Goal: Check status: Check status

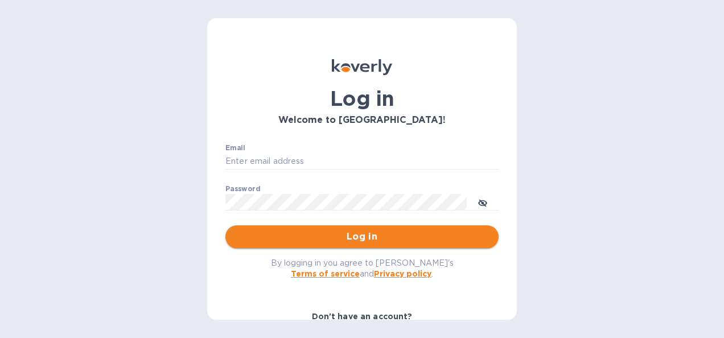
type input "[PERSON_NAME][EMAIL_ADDRESS][PERSON_NAME][PERSON_NAME][DOMAIN_NAME]"
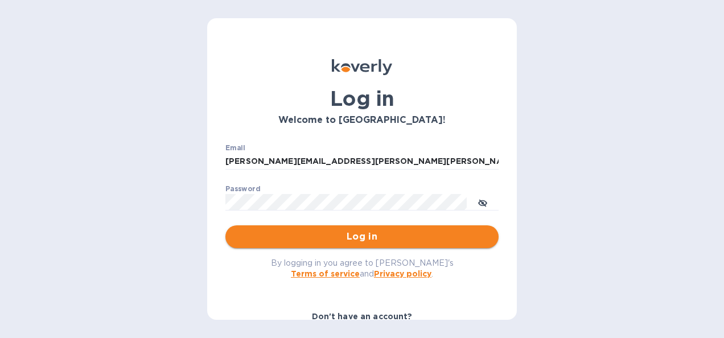
click at [344, 234] on span "Log in" at bounding box center [361, 237] width 255 height 14
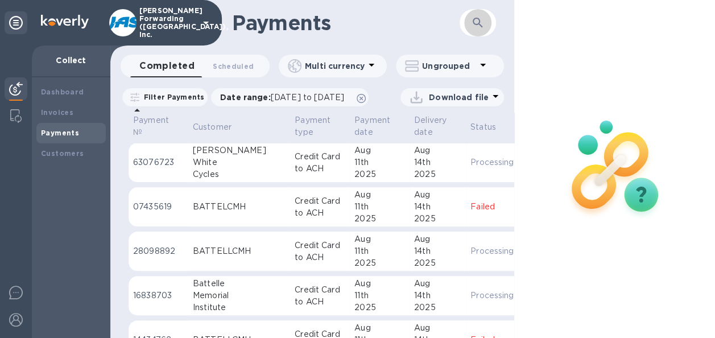
click at [480, 27] on icon "button" at bounding box center [478, 23] width 14 height 14
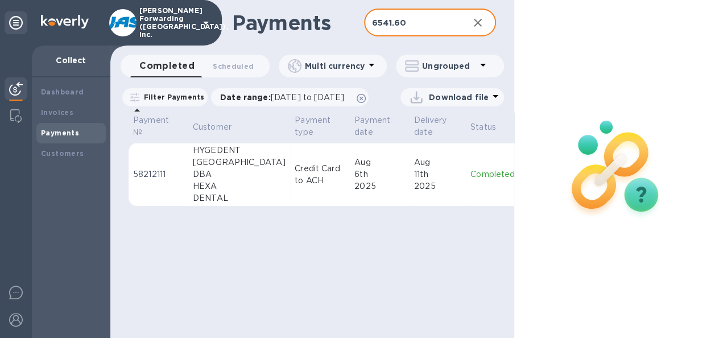
click at [414, 192] on div "2025" at bounding box center [437, 186] width 47 height 12
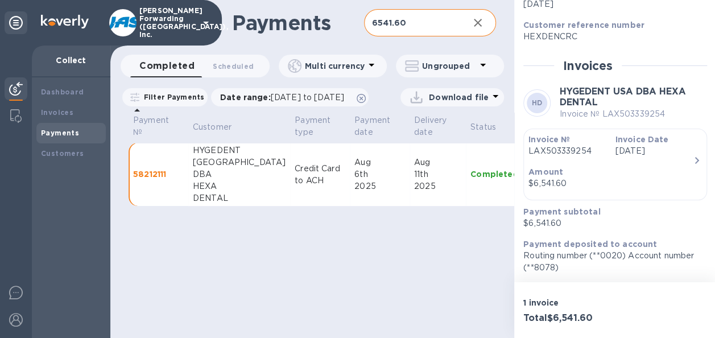
scroll to position [205, 0]
drag, startPoint x: 437, startPoint y: 33, endPoint x: 326, endPoint y: 25, distance: 111.8
click at [326, 25] on div "Payments 6541.60 ​" at bounding box center [312, 23] width 404 height 46
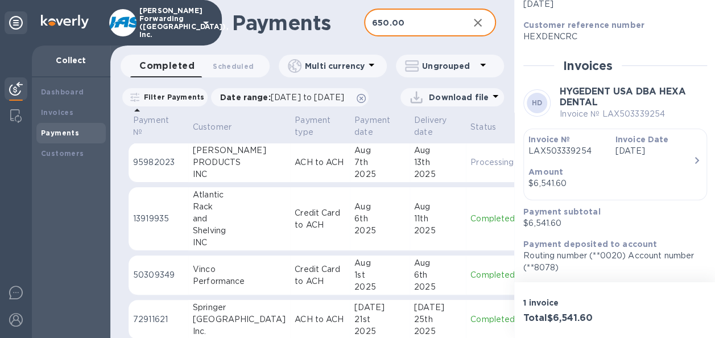
click at [350, 183] on td "[DATE]" at bounding box center [380, 163] width 60 height 40
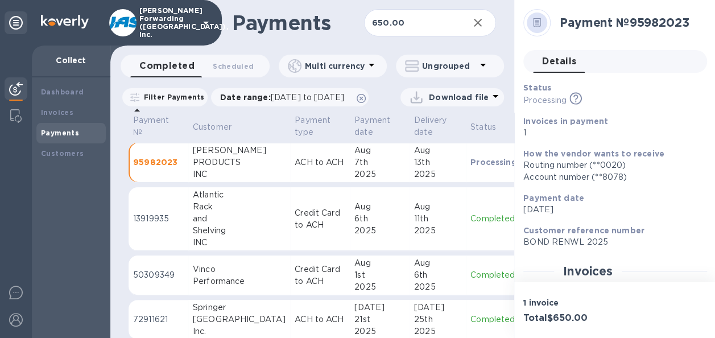
click at [355, 225] on div "6th" at bounding box center [380, 219] width 51 height 12
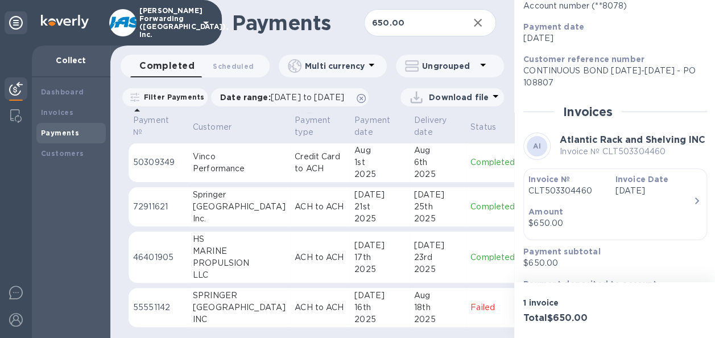
scroll to position [57, 0]
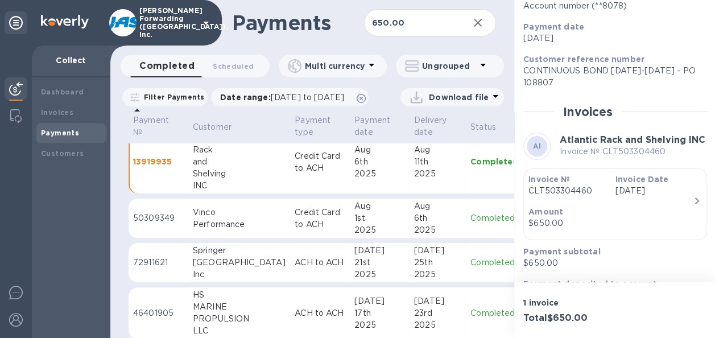
click at [355, 212] on div "Aug" at bounding box center [380, 206] width 51 height 12
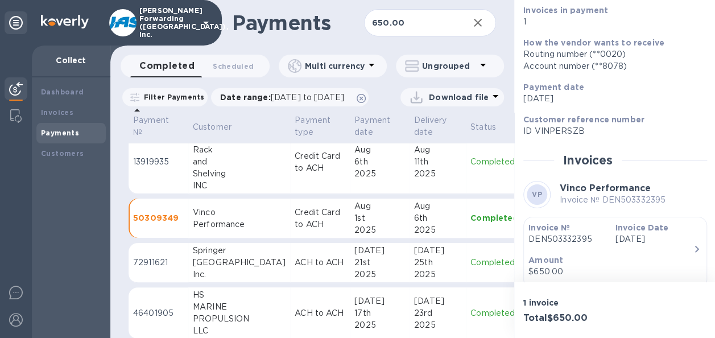
scroll to position [114, 0]
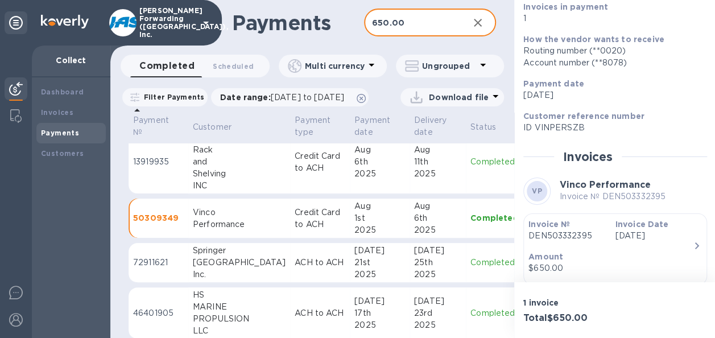
click at [409, 27] on input "650.00" at bounding box center [412, 23] width 96 height 28
click at [372, 25] on input "650.00" at bounding box center [412, 23] width 96 height 28
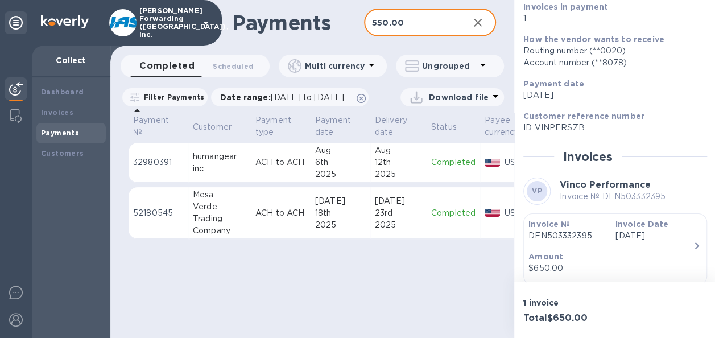
type input "550.00"
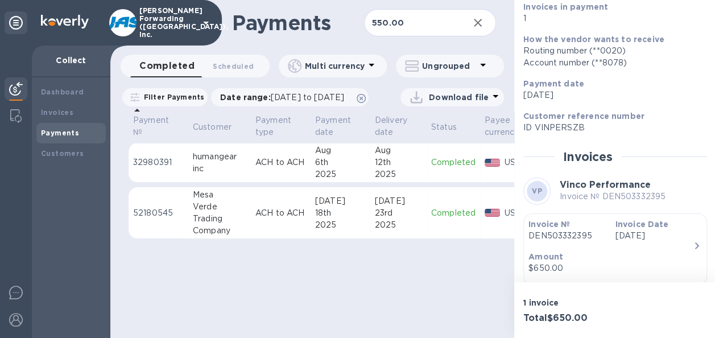
click at [390, 180] on div "2025" at bounding box center [398, 174] width 47 height 12
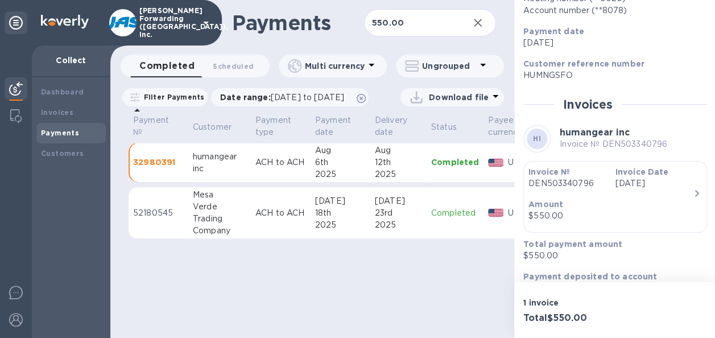
scroll to position [199, 0]
